Goal: Information Seeking & Learning: Learn about a topic

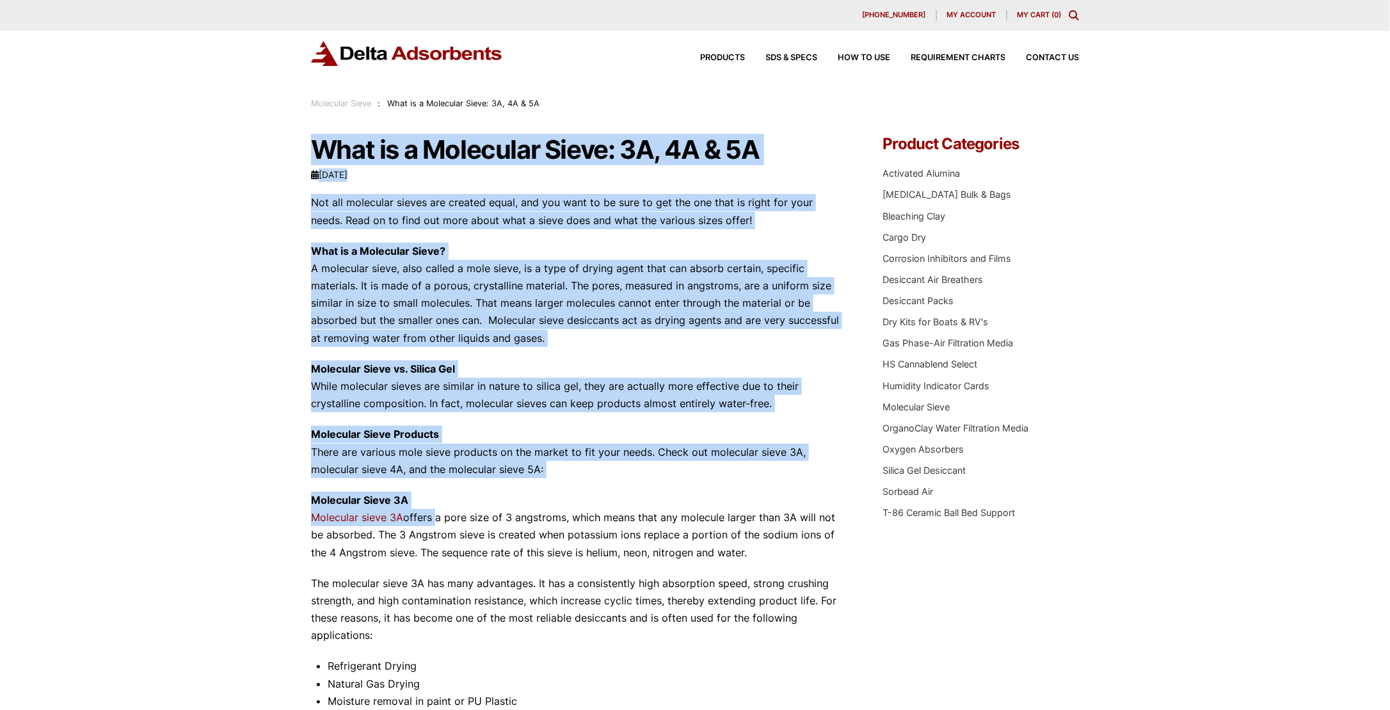
drag, startPoint x: 0, startPoint y: 0, endPoint x: 433, endPoint y: 509, distance: 668.7
drag, startPoint x: 433, startPoint y: 509, endPoint x: 346, endPoint y: 399, distance: 140.8
click at [346, 399] on p "Molecular Sieve vs. Silica Gel While molecular sieves are similar in nature to …" at bounding box center [578, 386] width 534 height 52
click at [321, 363] on strong "Molecular Sieve vs. Silica Gel" at bounding box center [383, 368] width 144 height 13
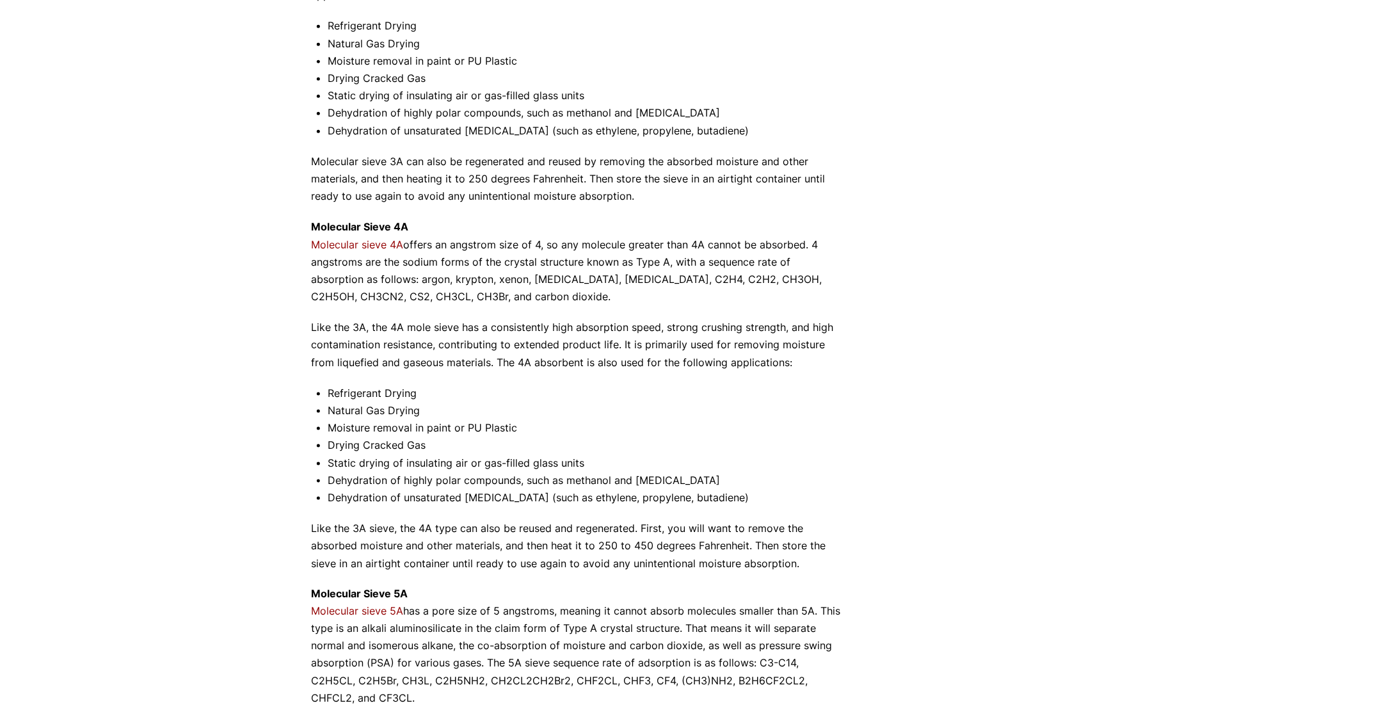
scroll to position [853, 0]
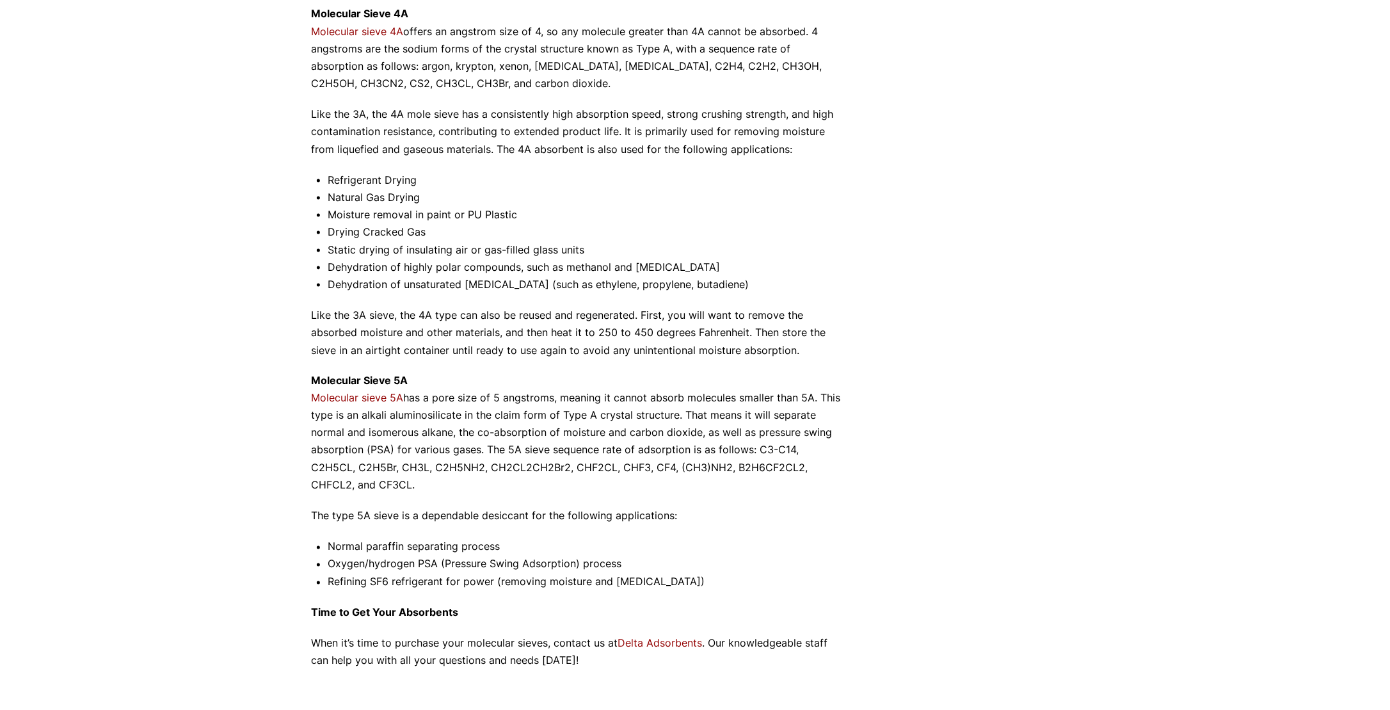
drag, startPoint x: 306, startPoint y: 364, endPoint x: 390, endPoint y: 486, distance: 148.6
click at [390, 486] on div "Our website has detected that you are using an outdated browser that will preve…" at bounding box center [695, 62] width 1390 height 1831
click at [339, 541] on li "Normal paraffin separating process" at bounding box center [586, 546] width 517 height 17
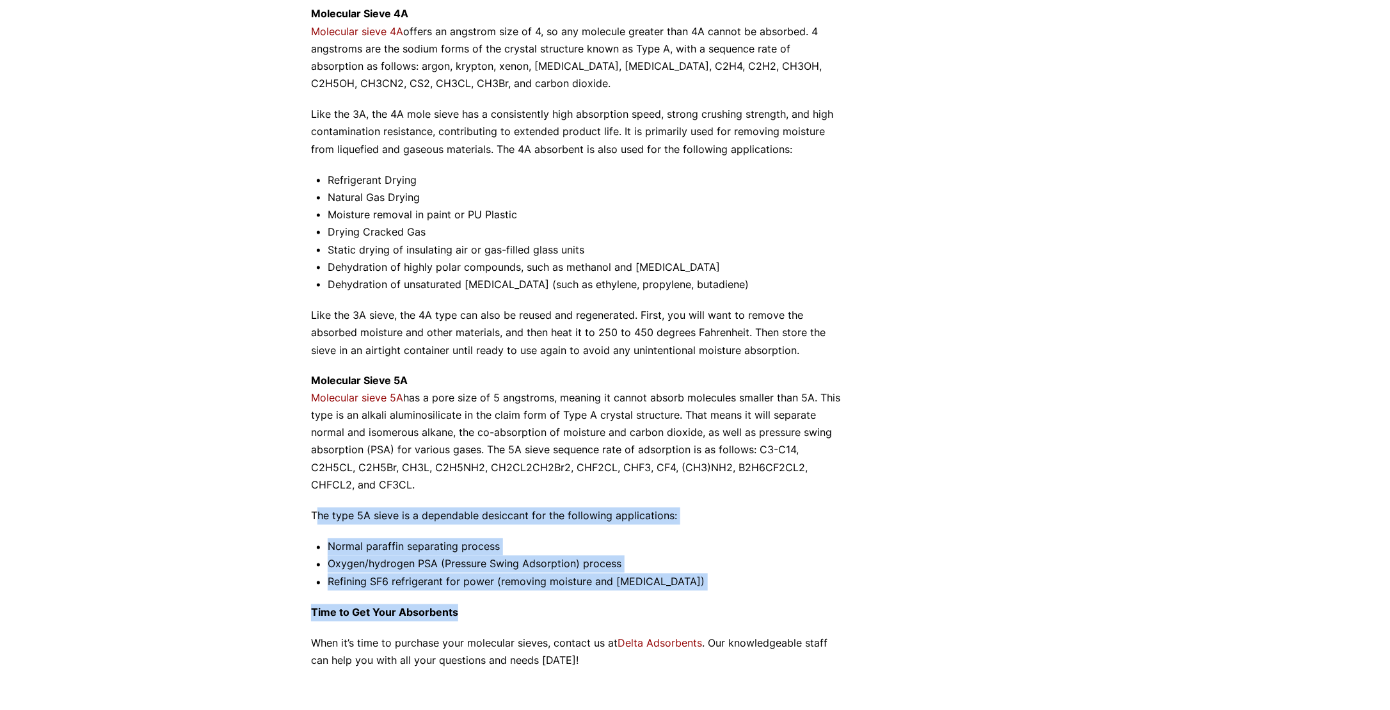
drag, startPoint x: 314, startPoint y: 516, endPoint x: 719, endPoint y: 593, distance: 412.3
click at [719, 593] on div "Not all molecular sieves are created equal, and you want to be sure to get the …" at bounding box center [578, 5] width 534 height 1328
